Goal: Check status: Check status

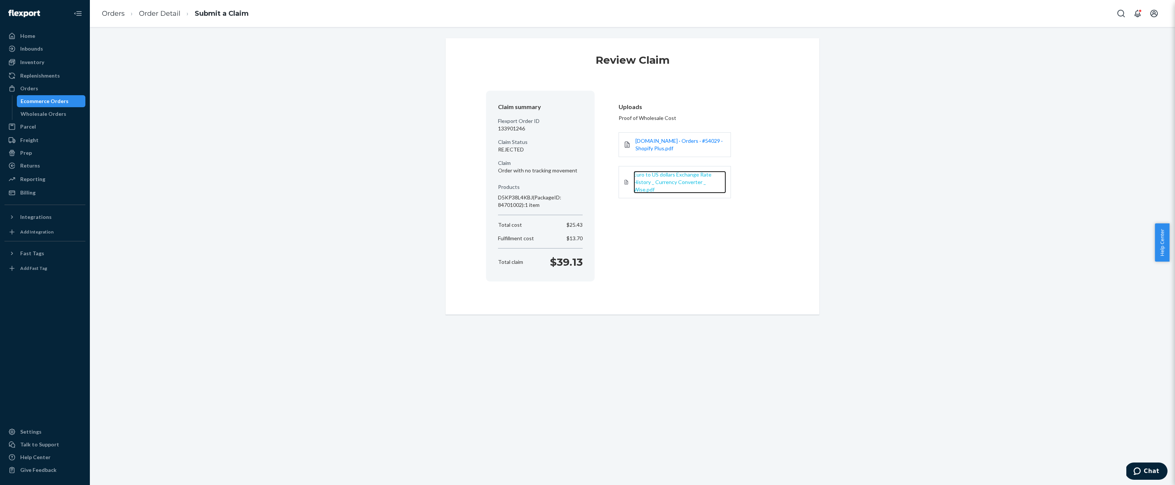
click at [679, 181] on span "Euro to US dollars Exchange Rate History _ Currency Converter _ Wise.pdf" at bounding box center [673, 181] width 78 height 21
click at [658, 138] on span "[DOMAIN_NAME] · Orders · #54029 · Shopify Plus.pdf" at bounding box center [678, 144] width 87 height 14
click at [435, 79] on div "Review Claim Claim summary Flexport Order ID 133901246 Claim Status REJECTED Cl…" at bounding box center [632, 176] width 1074 height 276
click at [70, 99] on div "Ecommerce Orders" at bounding box center [51, 101] width 67 height 10
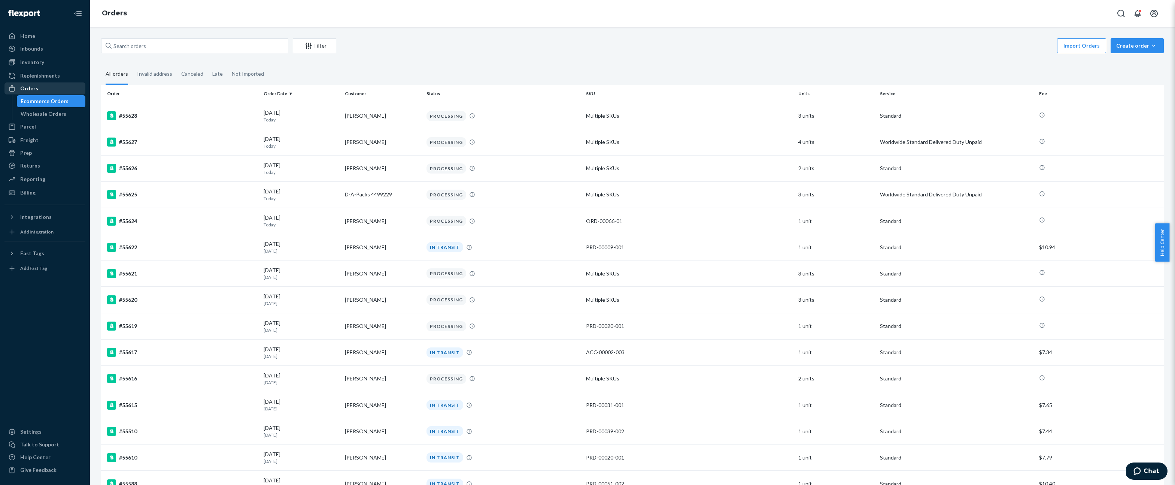
click at [51, 84] on div "Orders" at bounding box center [44, 88] width 79 height 10
click at [187, 49] on input "text" at bounding box center [194, 45] width 187 height 15
paste input "54526"
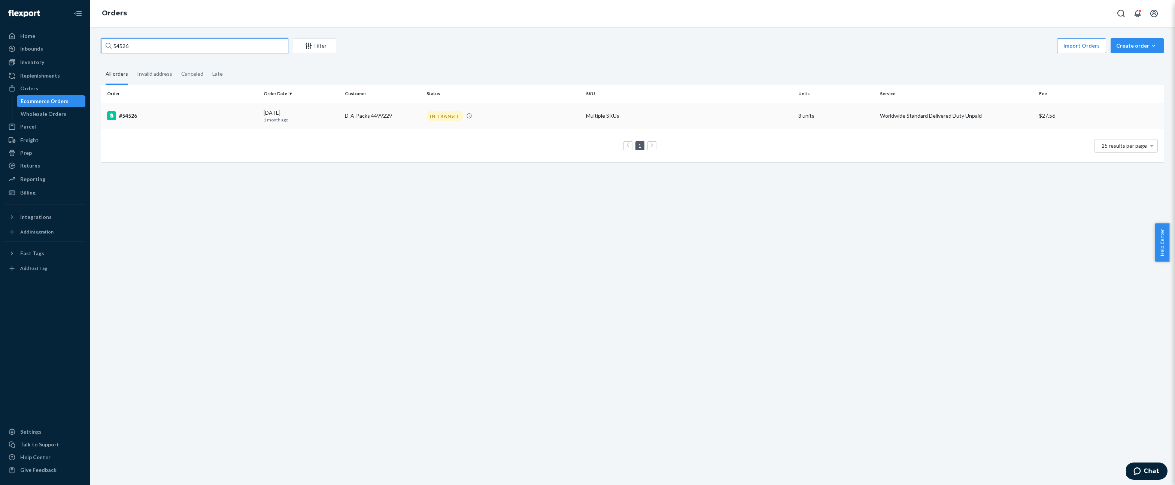
type input "54526"
click at [141, 116] on div "#54526" at bounding box center [182, 115] width 151 height 9
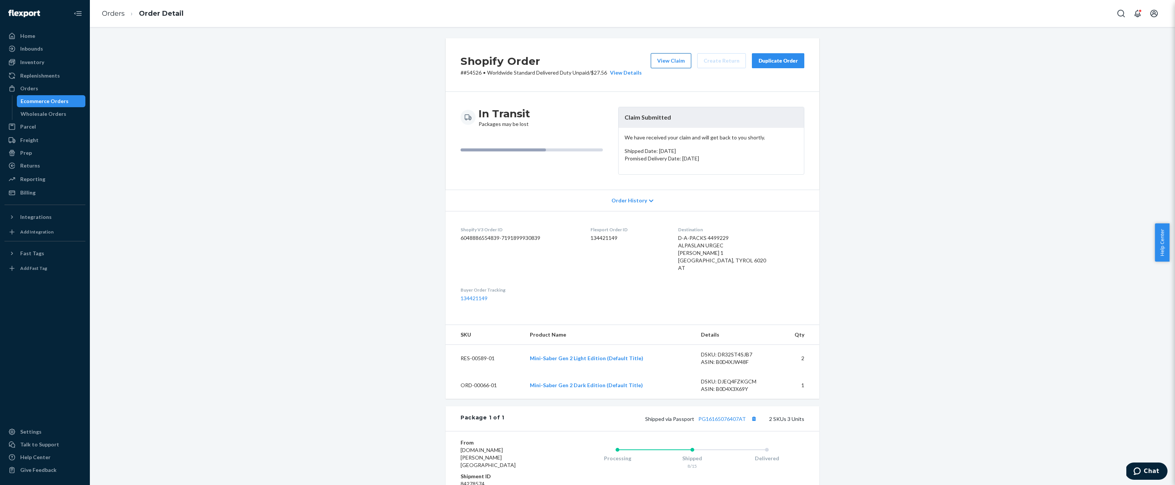
click at [676, 63] on button "View Claim" at bounding box center [671, 60] width 40 height 15
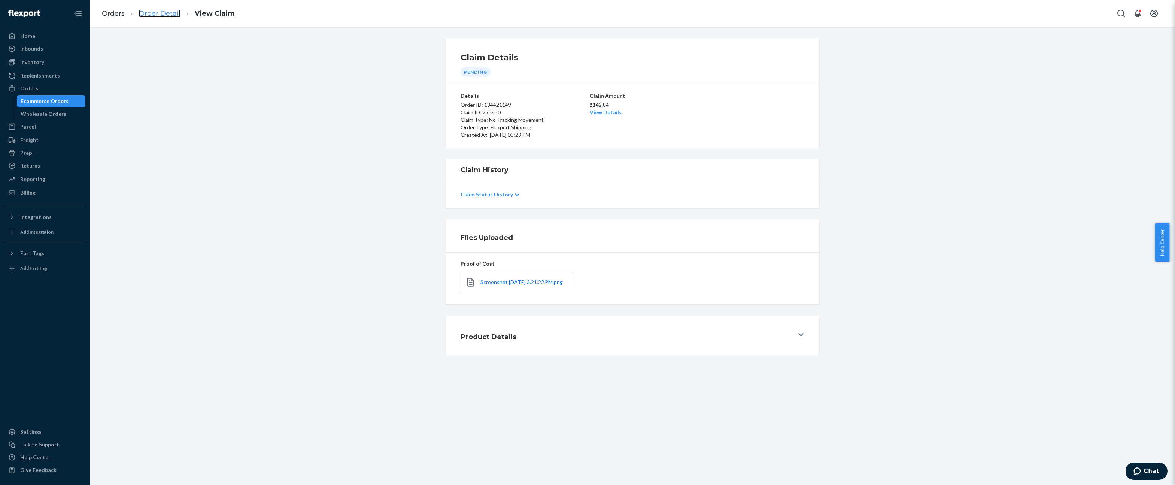
click at [158, 10] on link "Order Detail" at bounding box center [160, 13] width 42 height 8
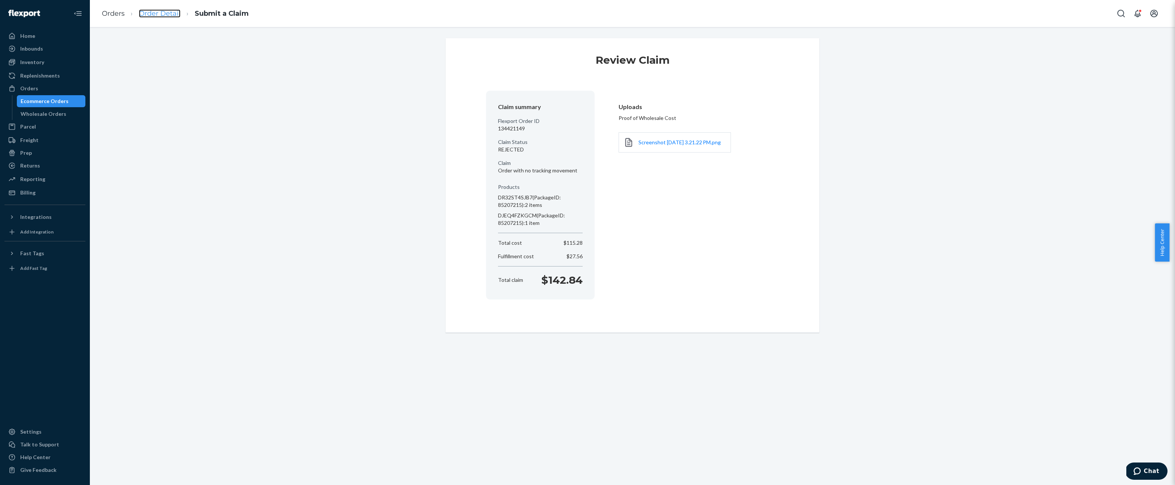
click at [158, 14] on link "Order Detail" at bounding box center [160, 13] width 42 height 8
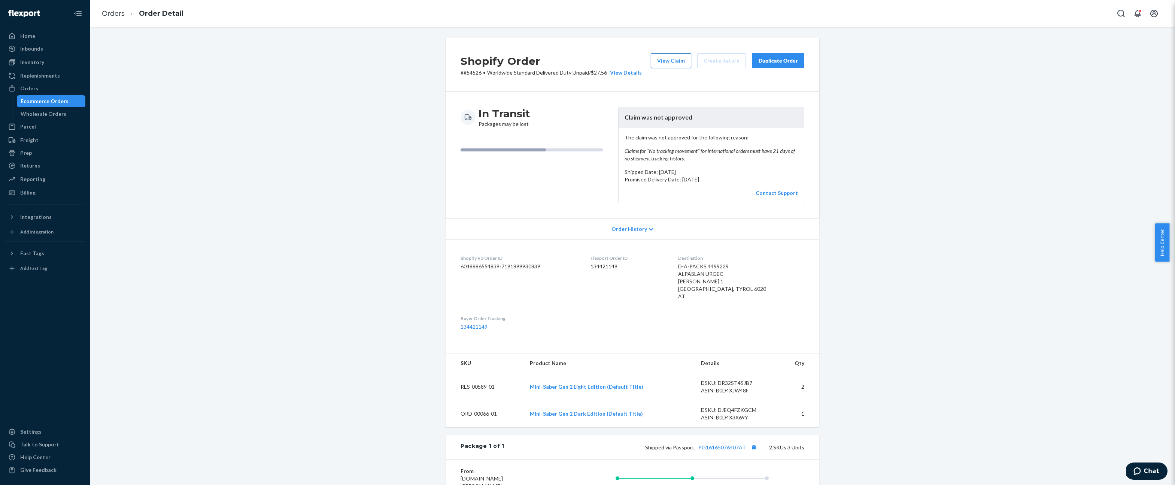
click at [677, 62] on button "View Claim" at bounding box center [671, 60] width 40 height 15
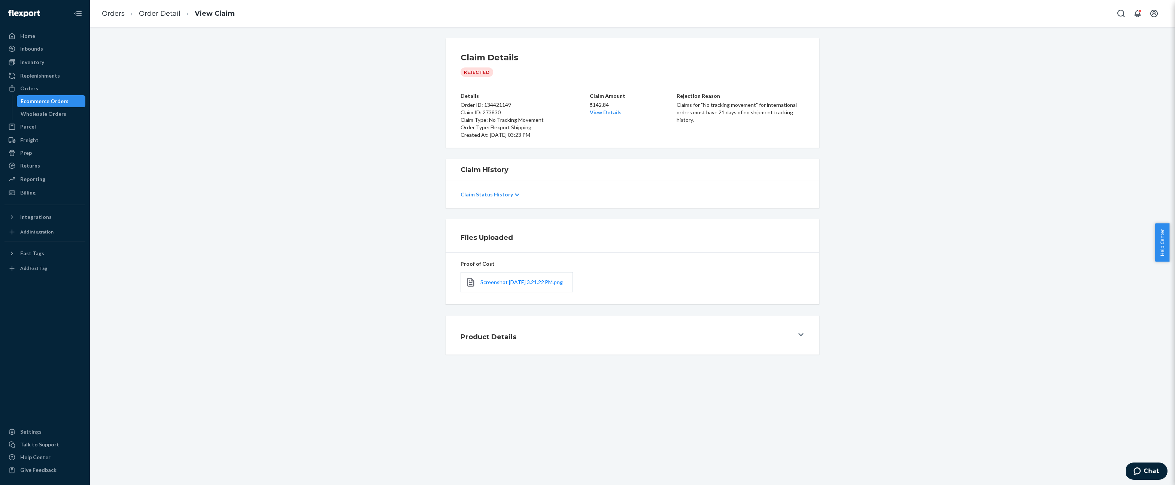
click at [802, 338] on button "Product Details" at bounding box center [633, 334] width 374 height 39
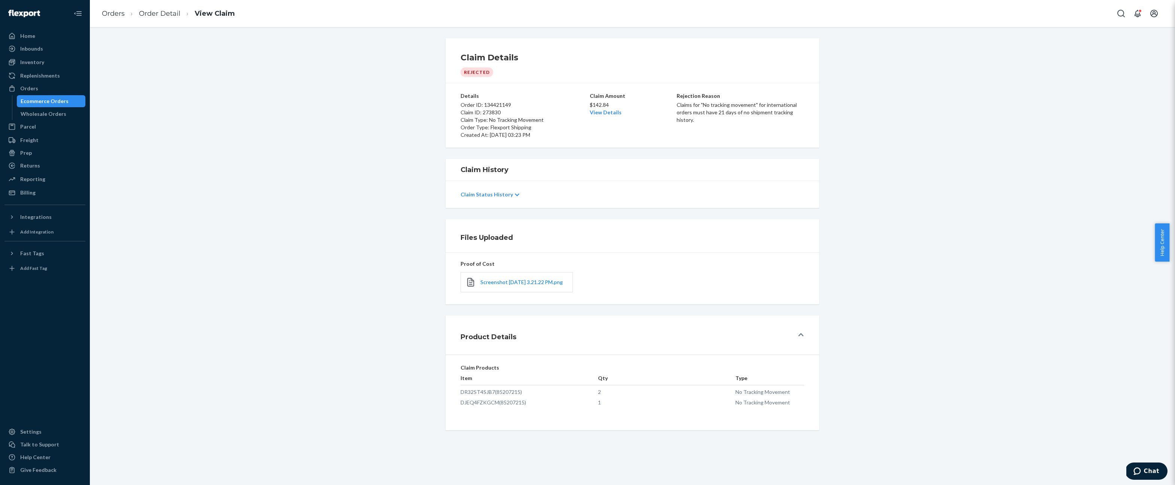
click at [801, 338] on button "Product Details" at bounding box center [633, 334] width 374 height 39
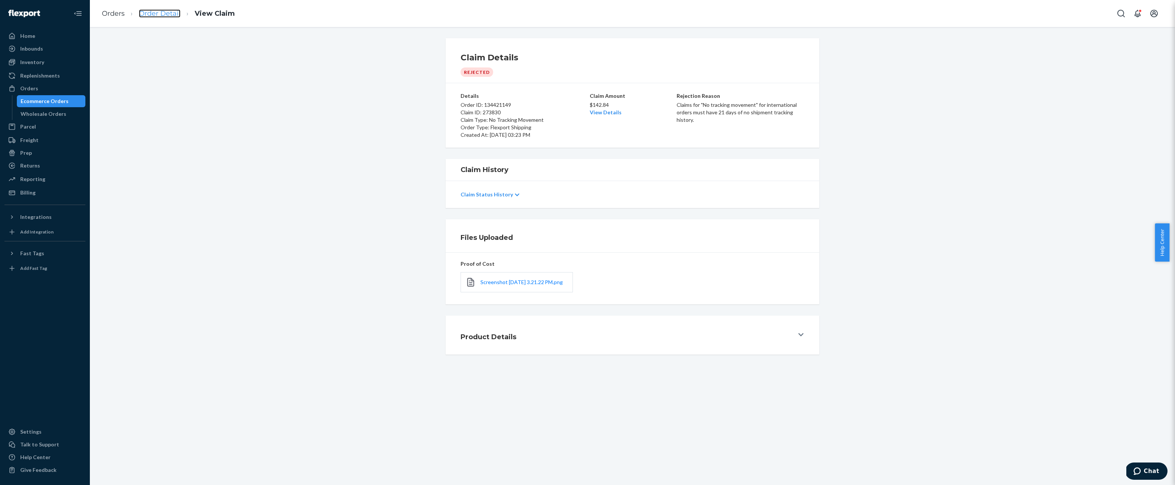
click at [175, 12] on link "Order Detail" at bounding box center [160, 13] width 42 height 8
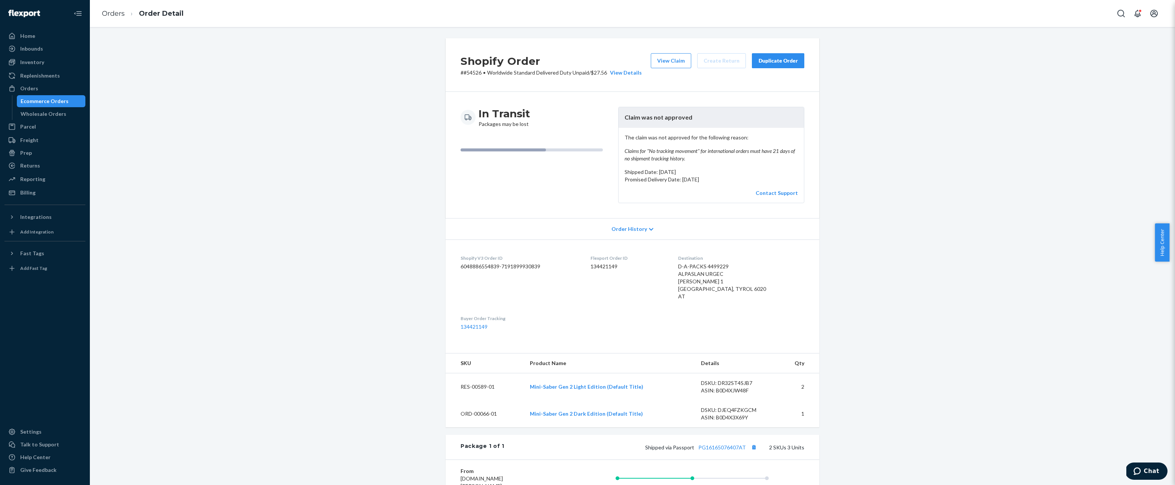
click at [473, 72] on p "# #54526 • Worldwide Standard Delivered Duty Unpaid / $27.56 View Details" at bounding box center [551, 72] width 181 height 7
copy p "54526"
click at [226, 67] on div "Shopify Order # #54526 • Worldwide Standard Delivered Duty Unpaid / $27.56 View…" at bounding box center [632, 337] width 1074 height 599
